Goal: Navigation & Orientation: Find specific page/section

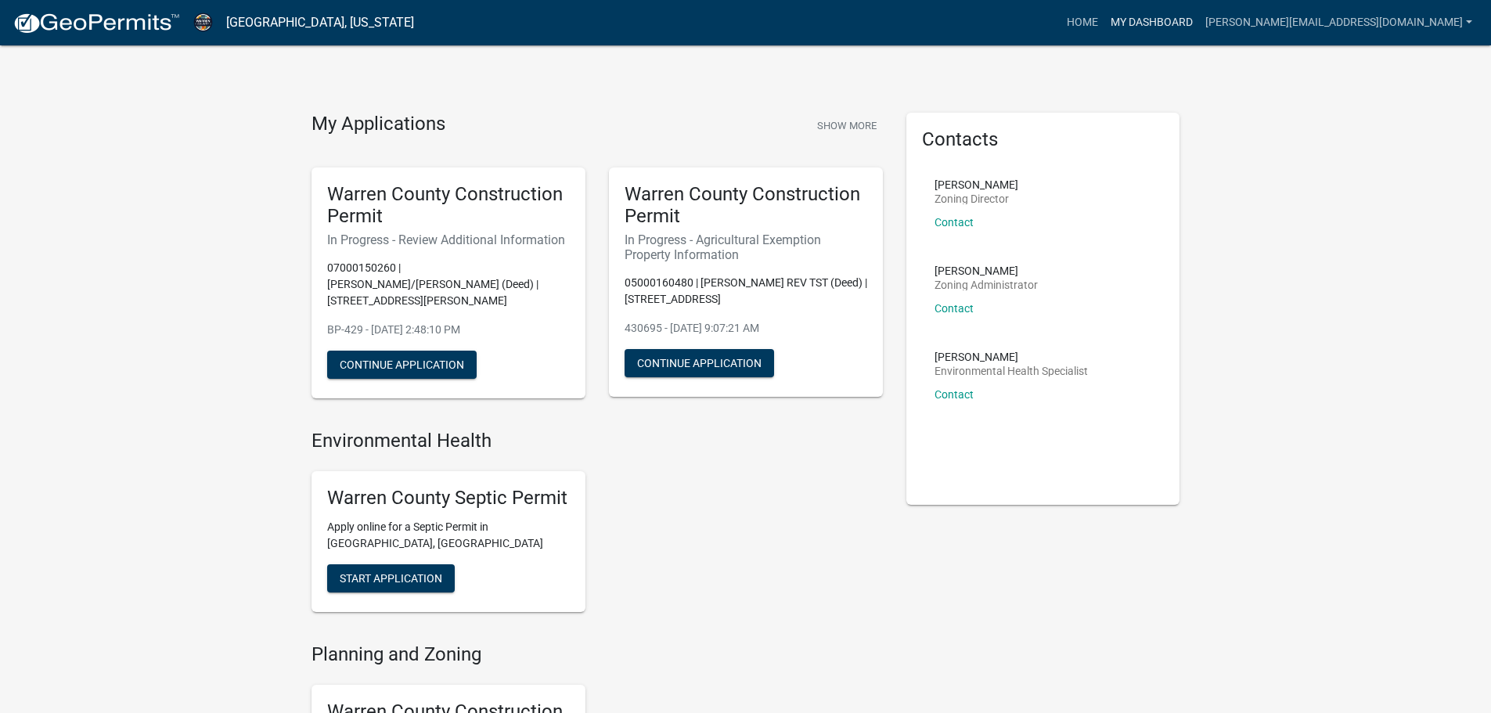
click at [1199, 22] on link "My Dashboard" at bounding box center [1151, 23] width 95 height 30
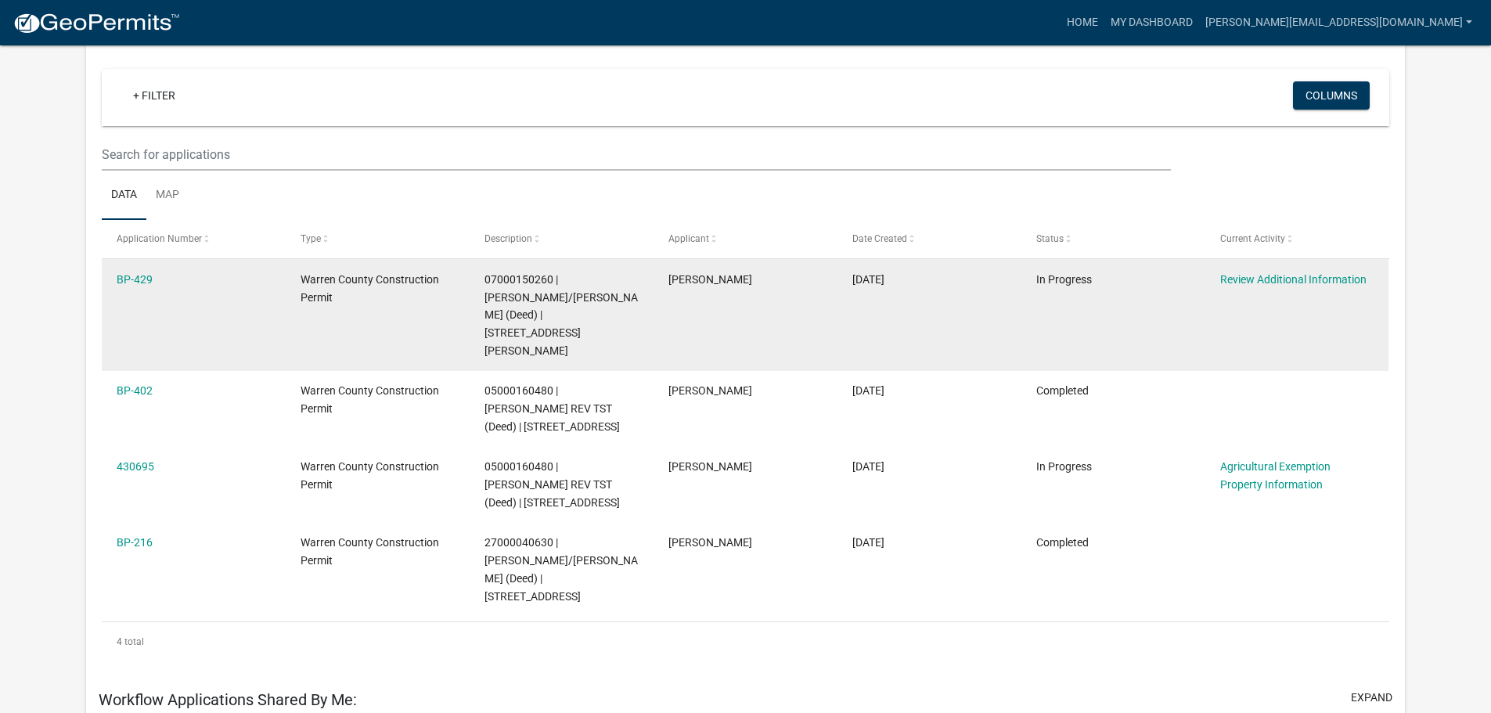
scroll to position [129, 0]
